Goal: Information Seeking & Learning: Learn about a topic

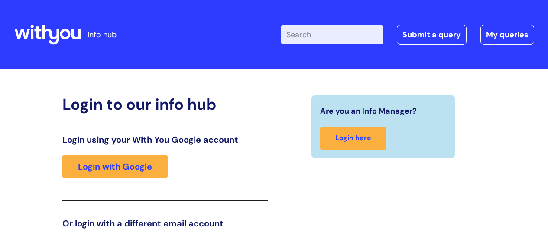
scroll to position [133, 0]
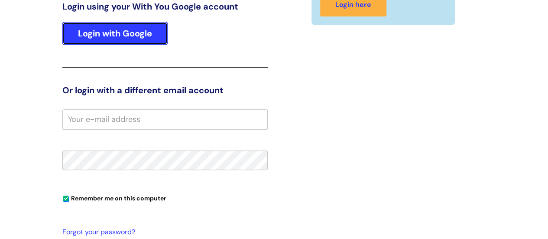
click at [126, 33] on link "Login with Google" at bounding box center [114, 33] width 105 height 23
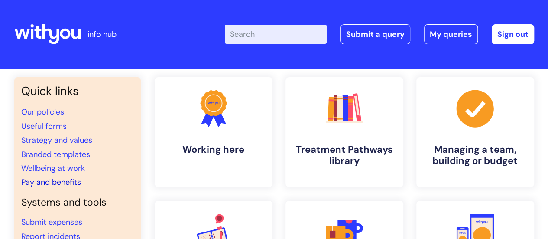
click at [72, 182] on link "Pay and benefits" at bounding box center [51, 182] width 60 height 10
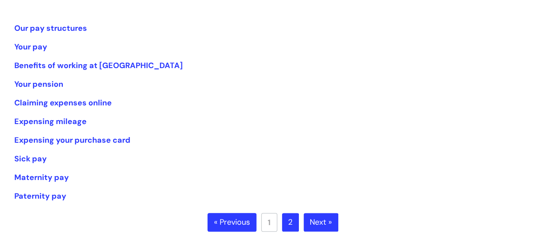
scroll to position [173, 0]
click at [58, 27] on link "Our pay structures" at bounding box center [50, 28] width 73 height 10
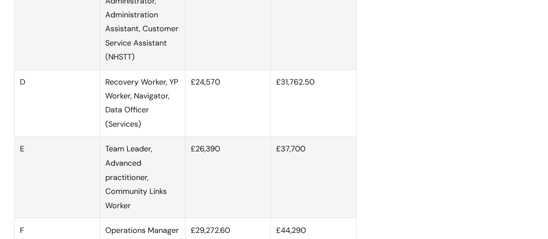
scroll to position [650, 0]
